Goal: Find specific page/section: Find specific page/section

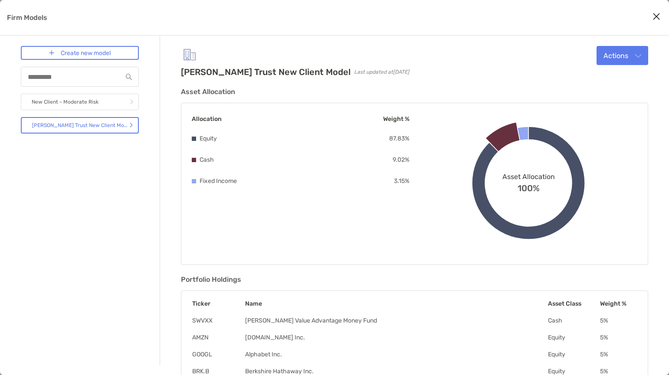
click at [656, 17] on icon "Close modal" at bounding box center [657, 16] width 8 height 10
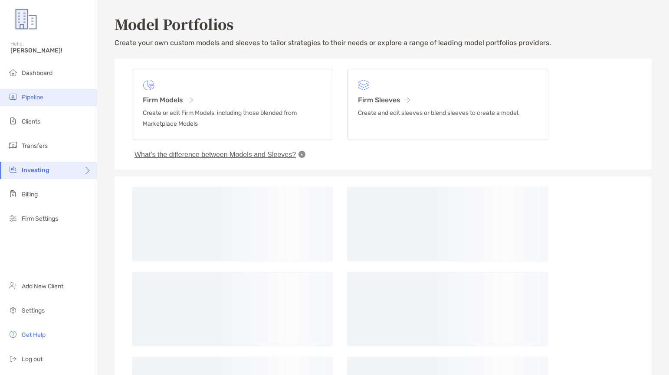
click at [37, 96] on span "Pipeline" at bounding box center [33, 97] width 22 height 7
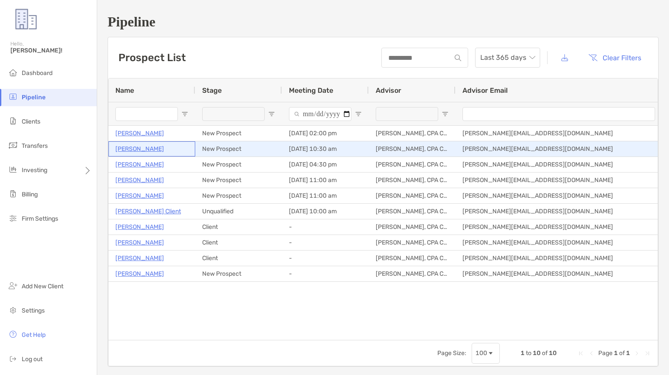
click at [133, 151] on p "[PERSON_NAME]" at bounding box center [139, 149] width 49 height 11
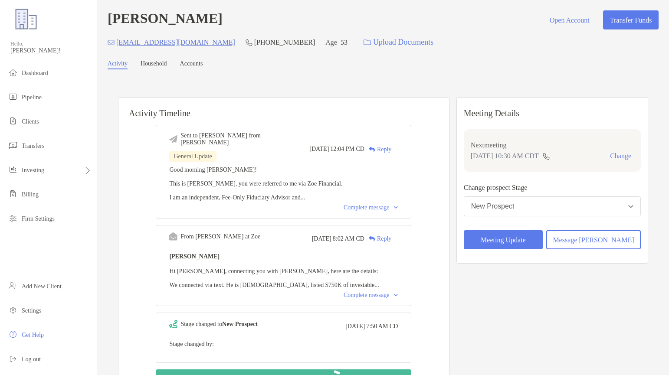
click at [440, 28] on div "[PERSON_NAME] Open Account Transfer Funds" at bounding box center [383, 19] width 551 height 19
